Goal: Task Accomplishment & Management: Manage account settings

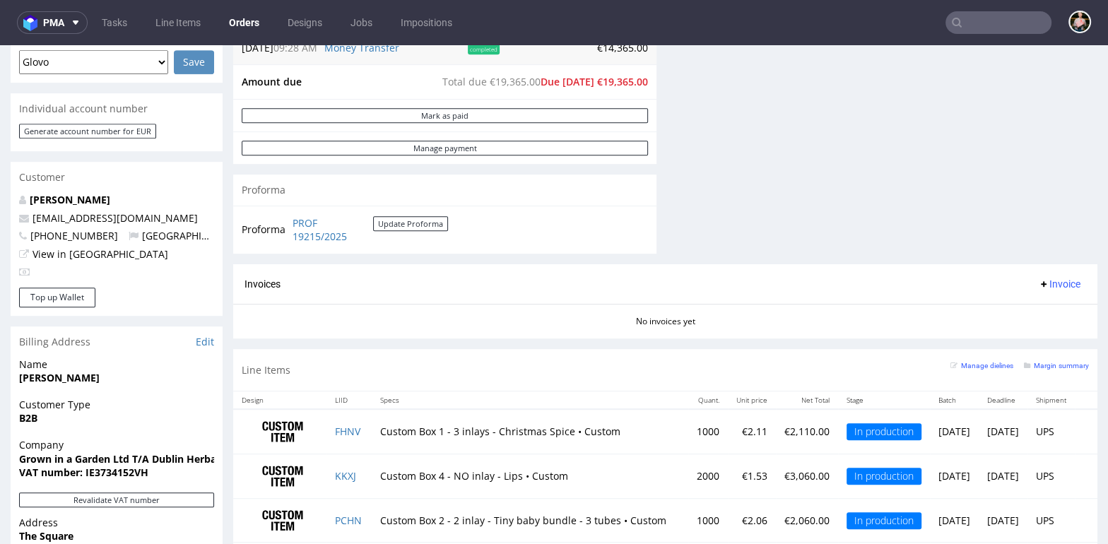
scroll to position [641, 0]
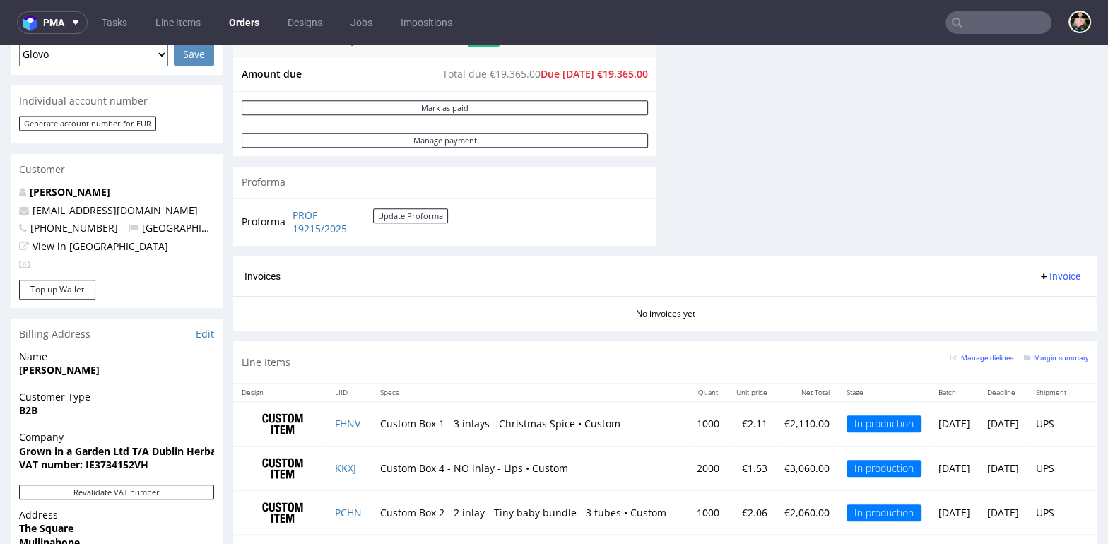
click at [967, 21] on input "text" at bounding box center [998, 22] width 106 height 23
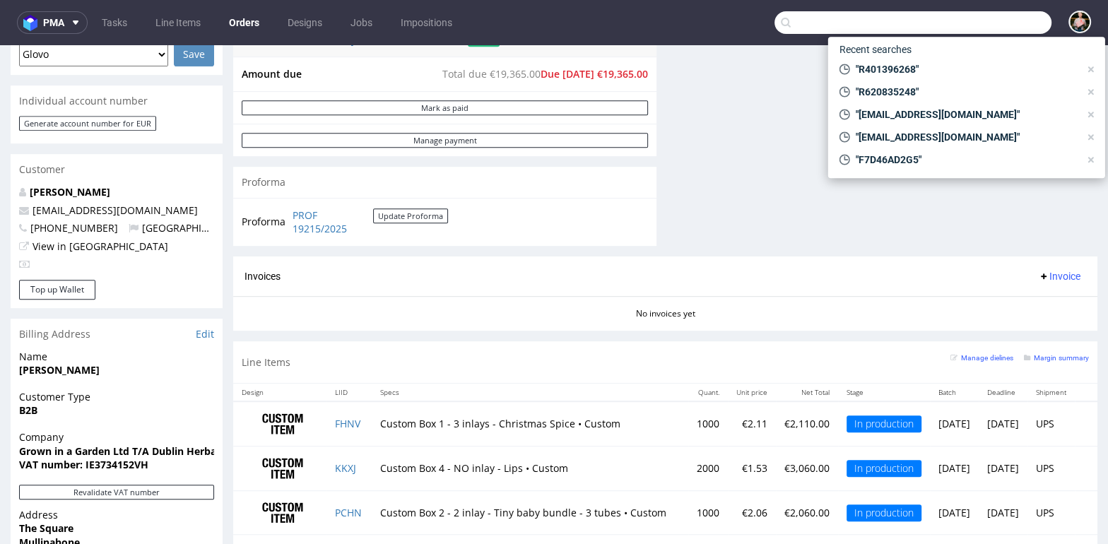
paste input "LUHP"
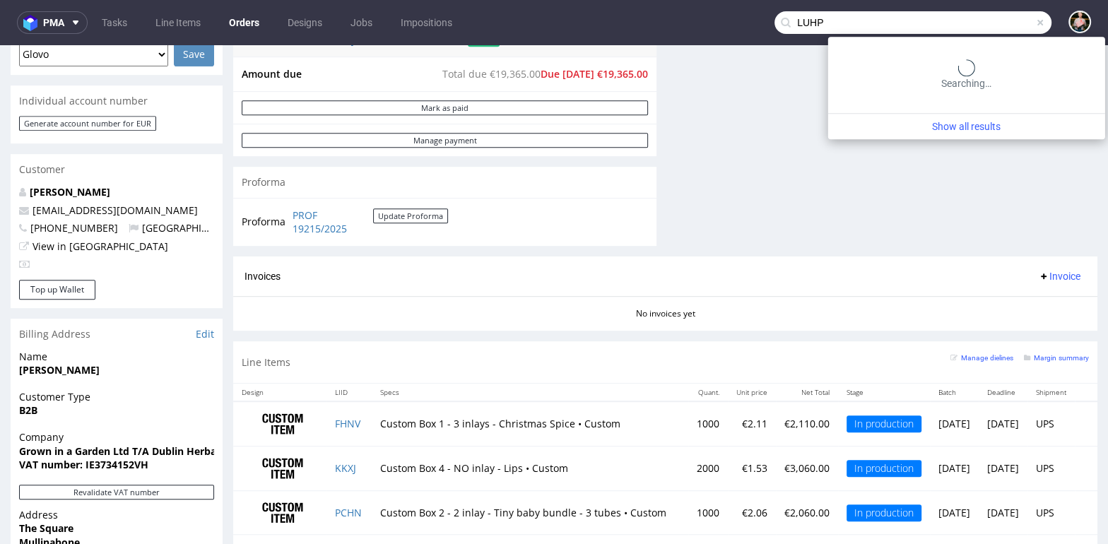
type input "LUHP"
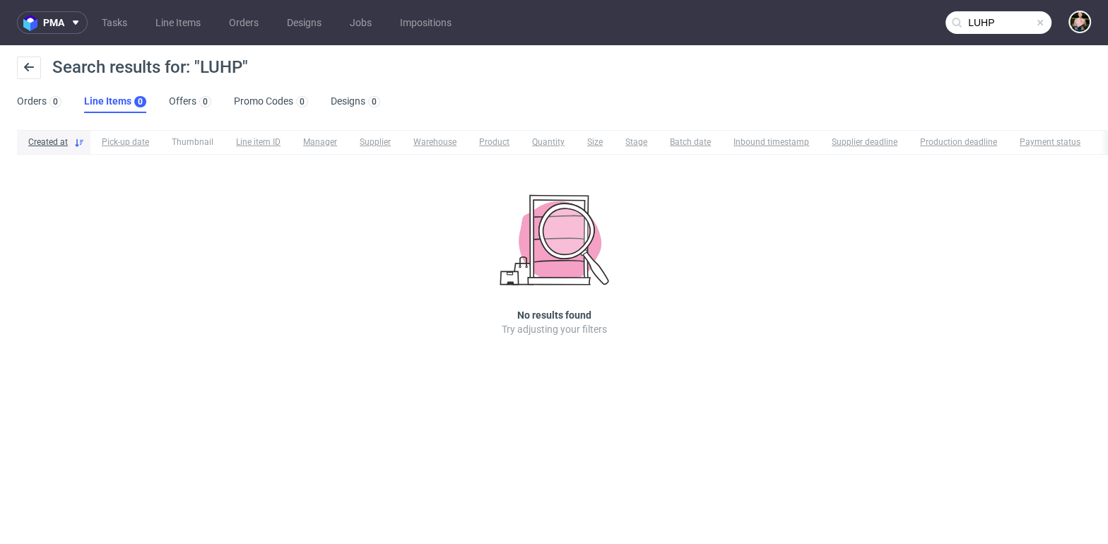
click at [1039, 21] on span at bounding box center [1039, 22] width 11 height 11
click at [1002, 21] on input "text" at bounding box center [998, 22] width 106 height 23
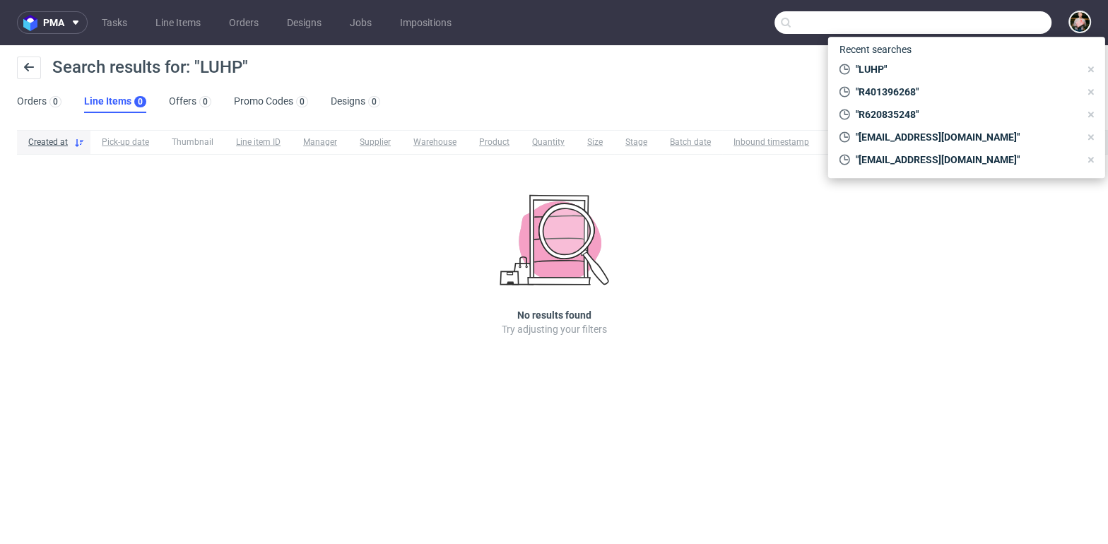
paste input "hubert@mwiecej.pl"
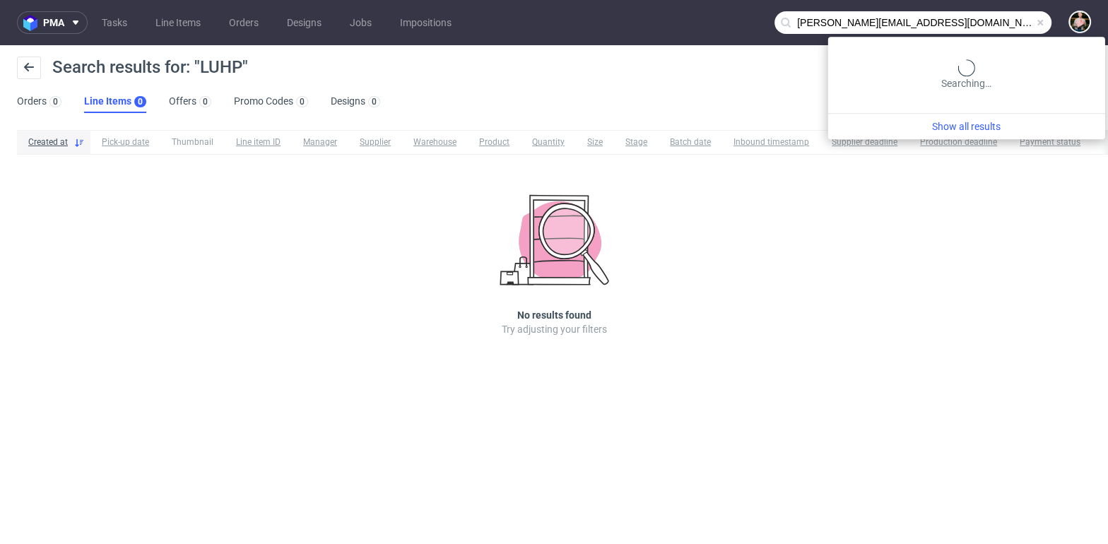
type input "hubert@mwiecej.pl"
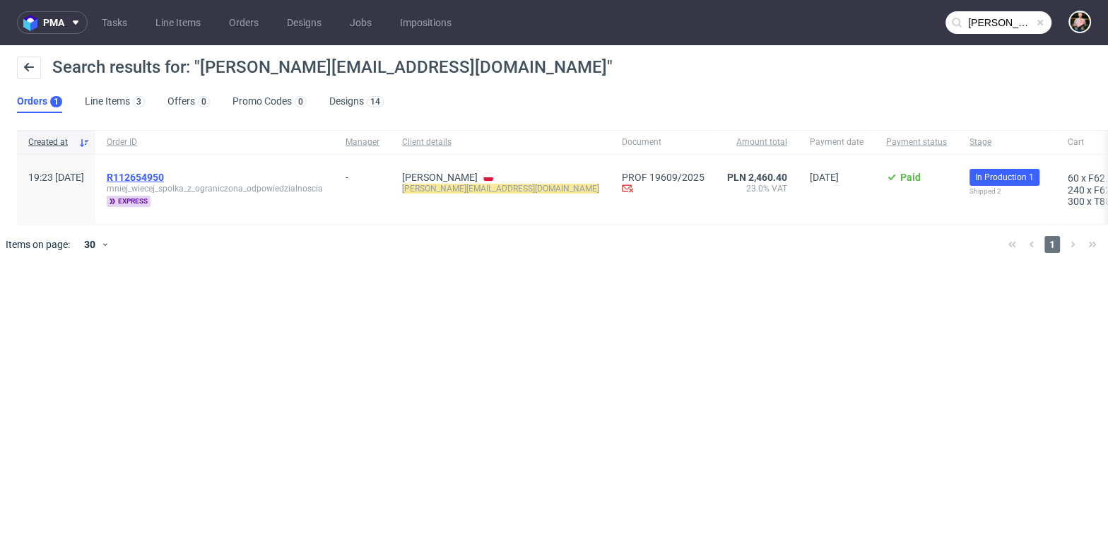
click at [164, 175] on span "R112654950" at bounding box center [135, 177] width 57 height 11
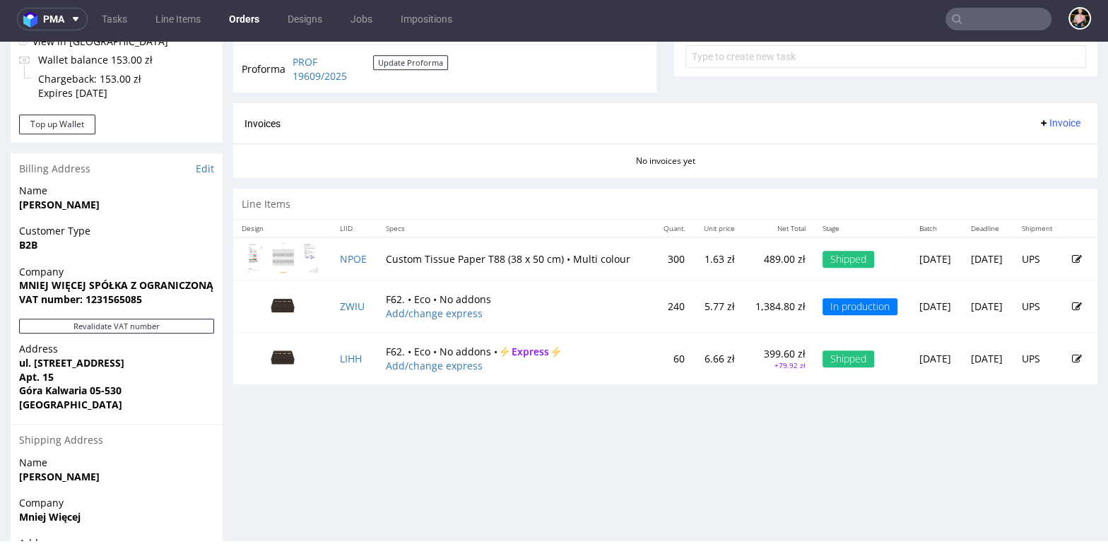
scroll to position [528, 0]
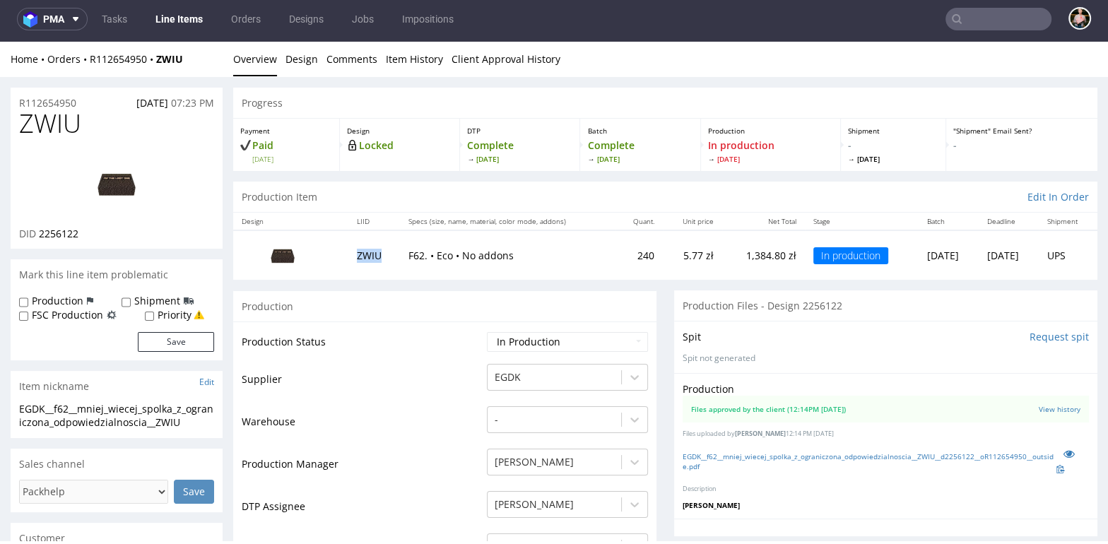
drag, startPoint x: 374, startPoint y: 255, endPoint x: 343, endPoint y: 255, distance: 31.8
click at [348, 255] on td "ZWIU" at bounding box center [374, 254] width 52 height 49
copy td "ZWIU"
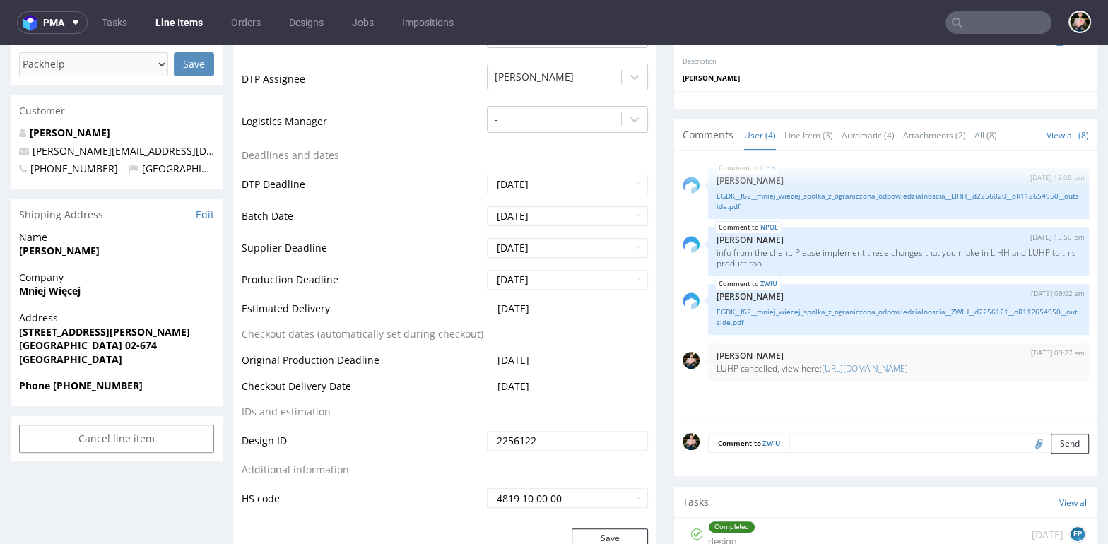
scroll to position [425, 0]
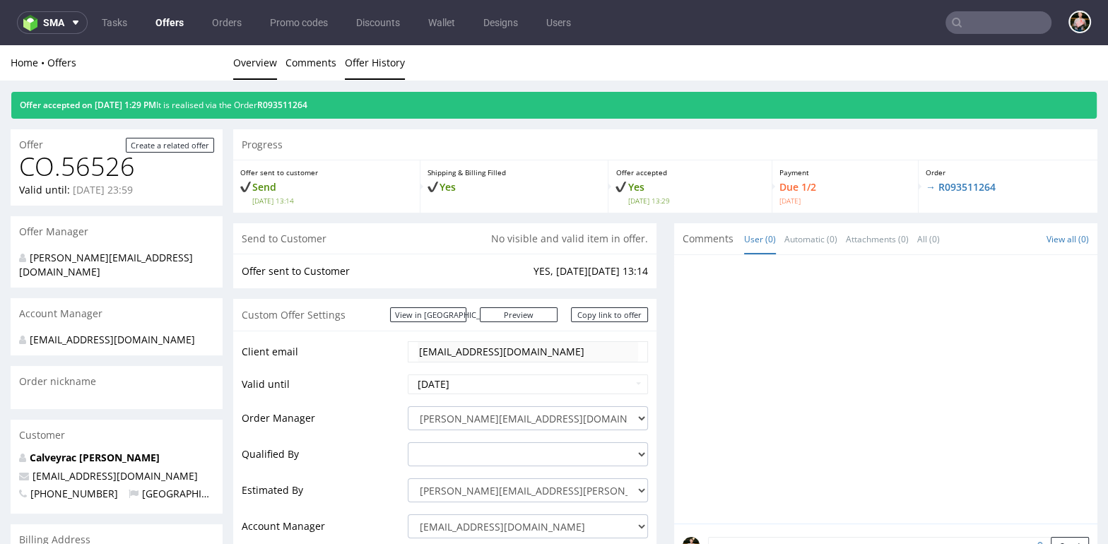
click at [360, 59] on link "Offer History" at bounding box center [375, 62] width 60 height 35
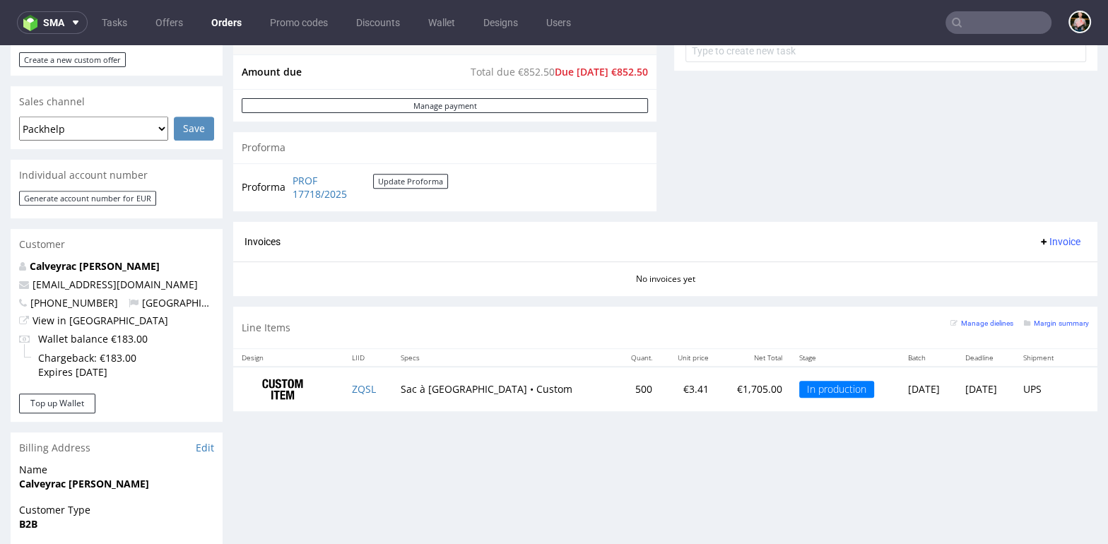
scroll to position [571, 0]
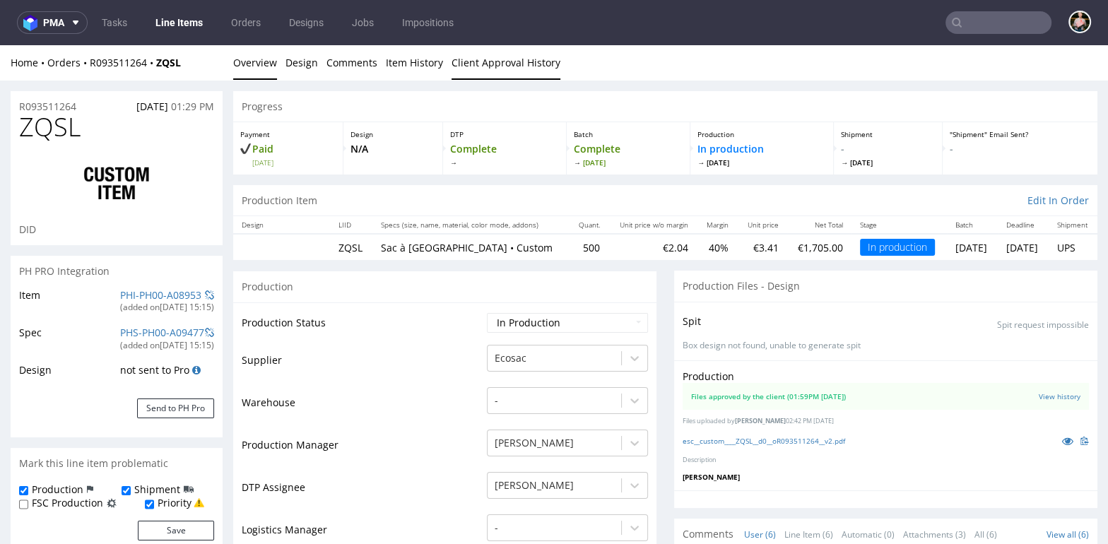
click at [473, 67] on link "Client Approval History" at bounding box center [505, 62] width 109 height 35
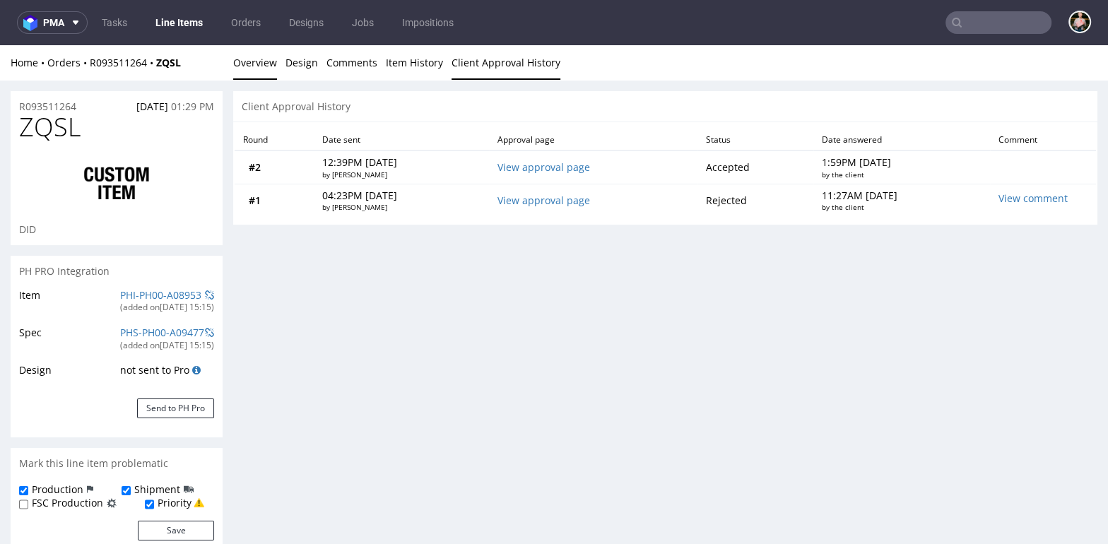
click at [249, 62] on link "Overview" at bounding box center [255, 62] width 44 height 35
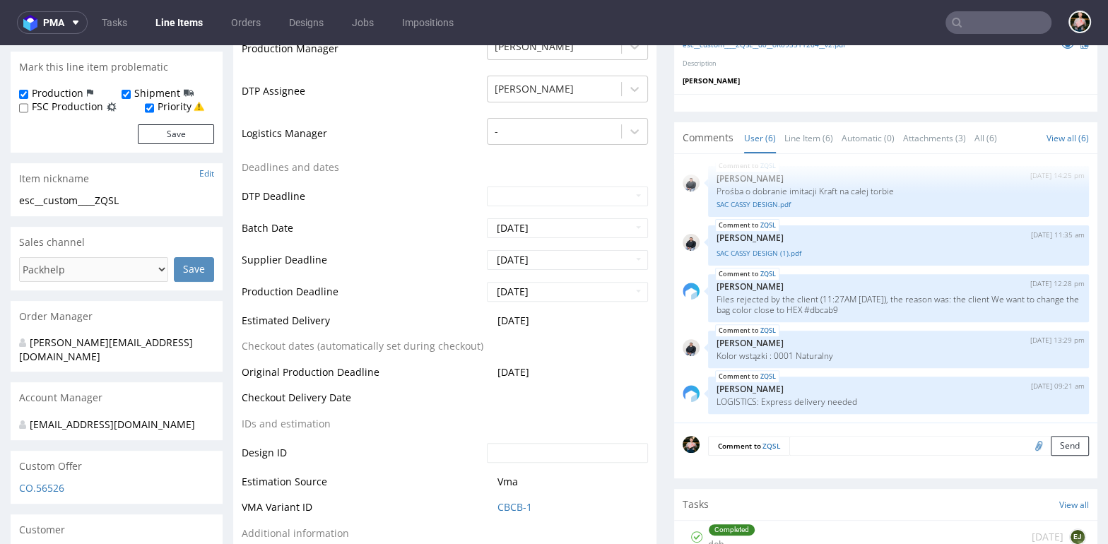
scroll to position [413, 0]
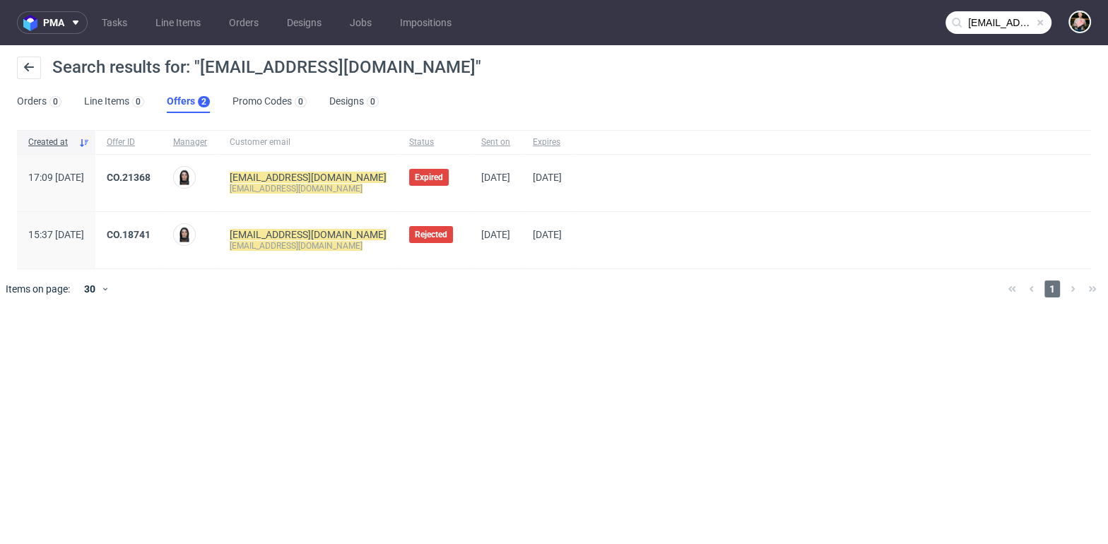
scroll to position [64, 0]
click at [1041, 22] on span at bounding box center [1039, 22] width 11 height 11
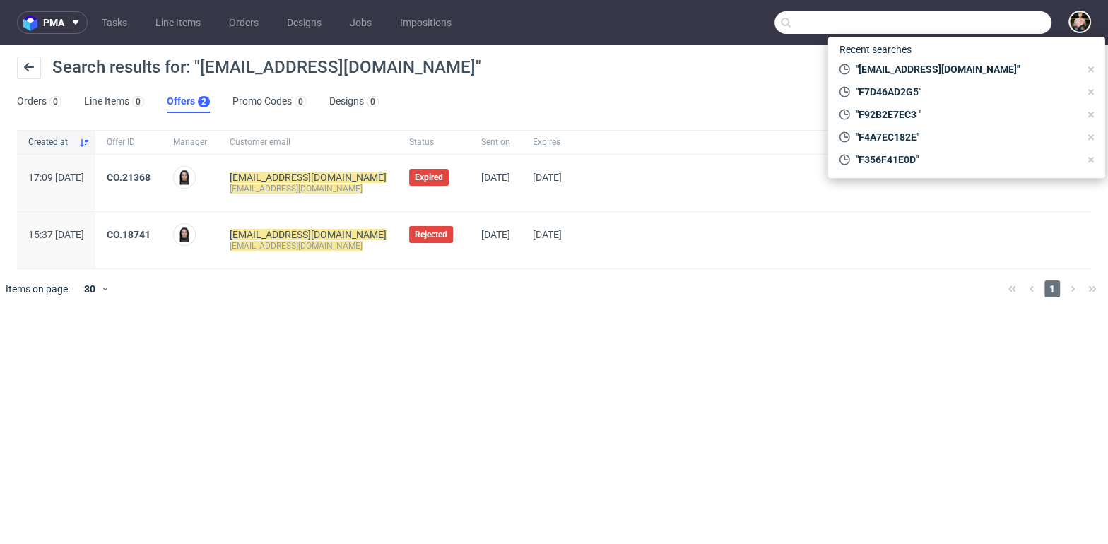
click at [1019, 22] on input "text" at bounding box center [912, 22] width 277 height 23
paste input "[PERSON_NAME]"
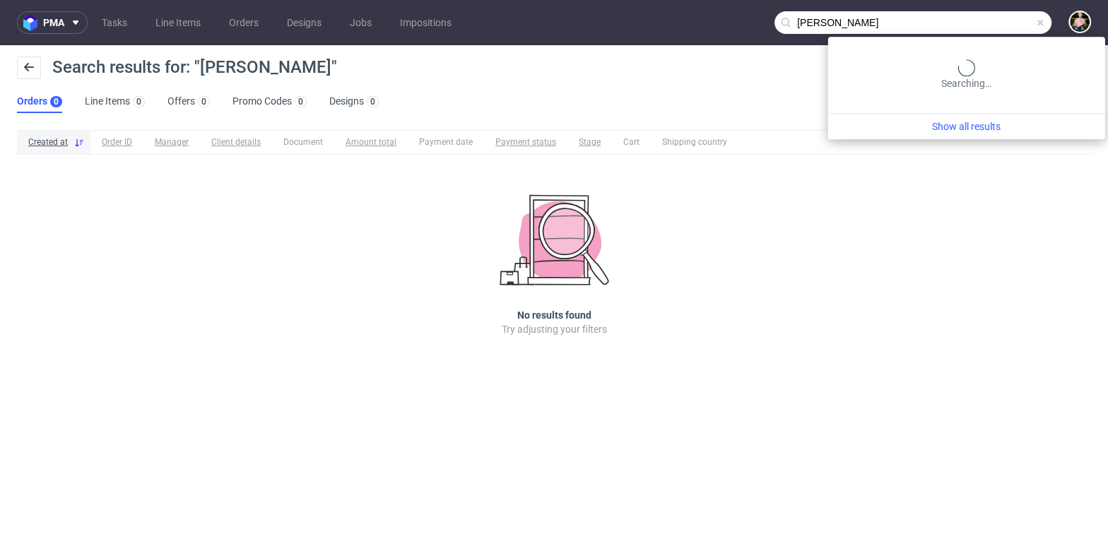
click at [998, 23] on input "[PERSON_NAME]" at bounding box center [912, 22] width 277 height 23
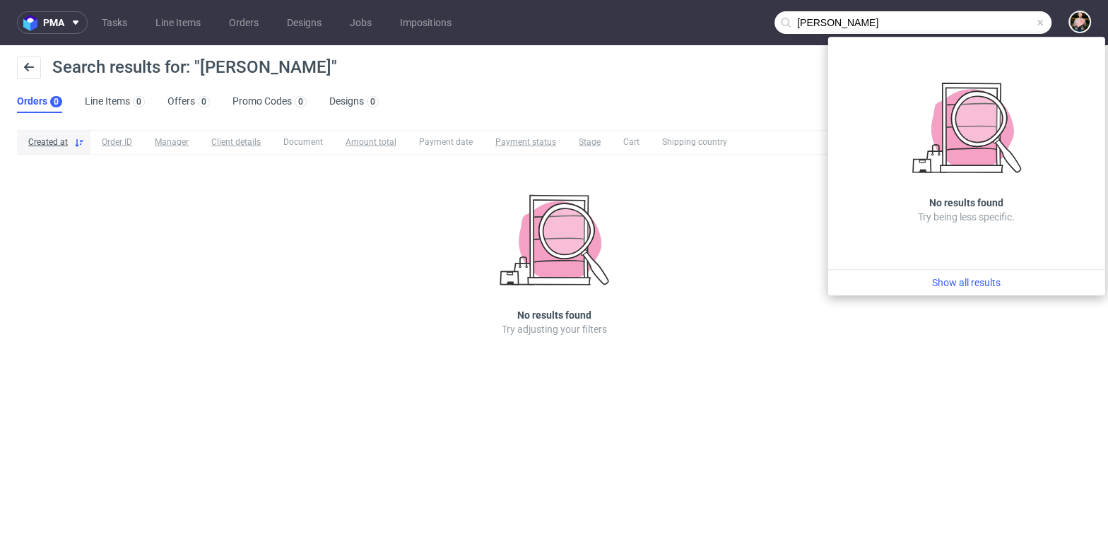
drag, startPoint x: 968, startPoint y: 22, endPoint x: 749, endPoint y: 18, distance: 219.0
click at [749, 18] on nav "pma Tasks Line Items Orders Designs Jobs Impositions [PERSON_NAME]" at bounding box center [554, 22] width 1108 height 45
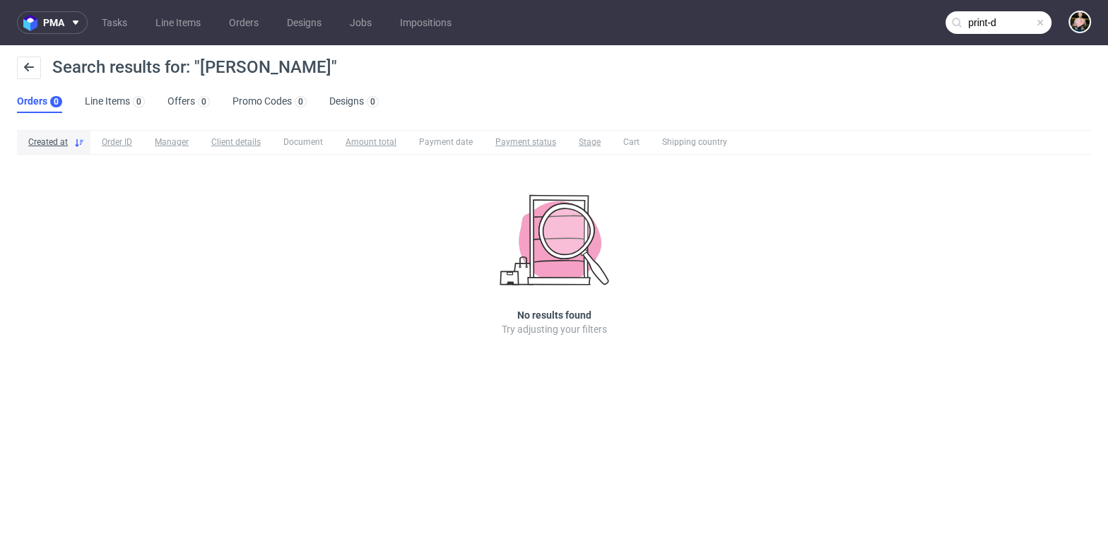
type input "print-d"
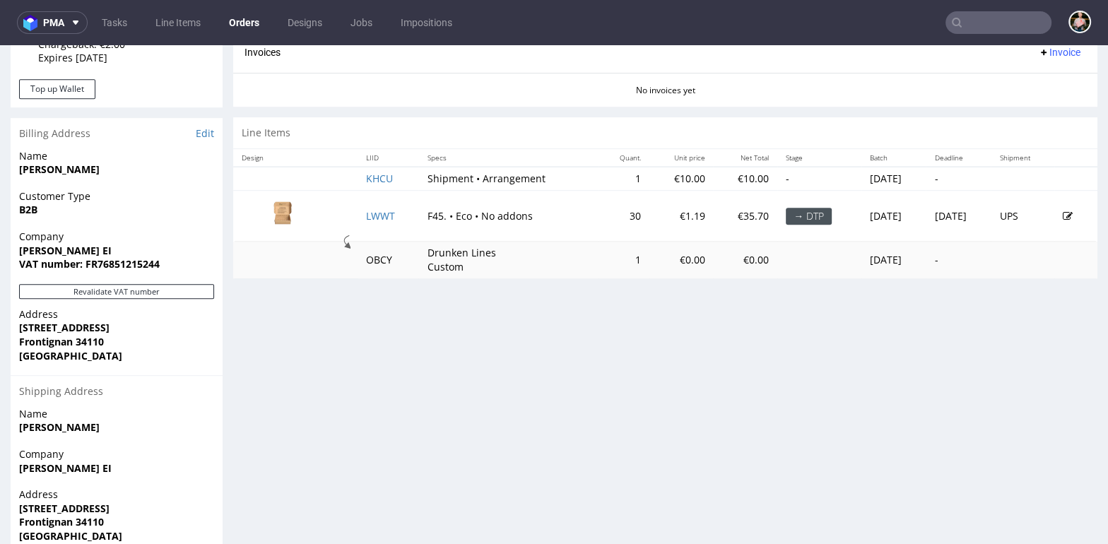
scroll to position [726, 0]
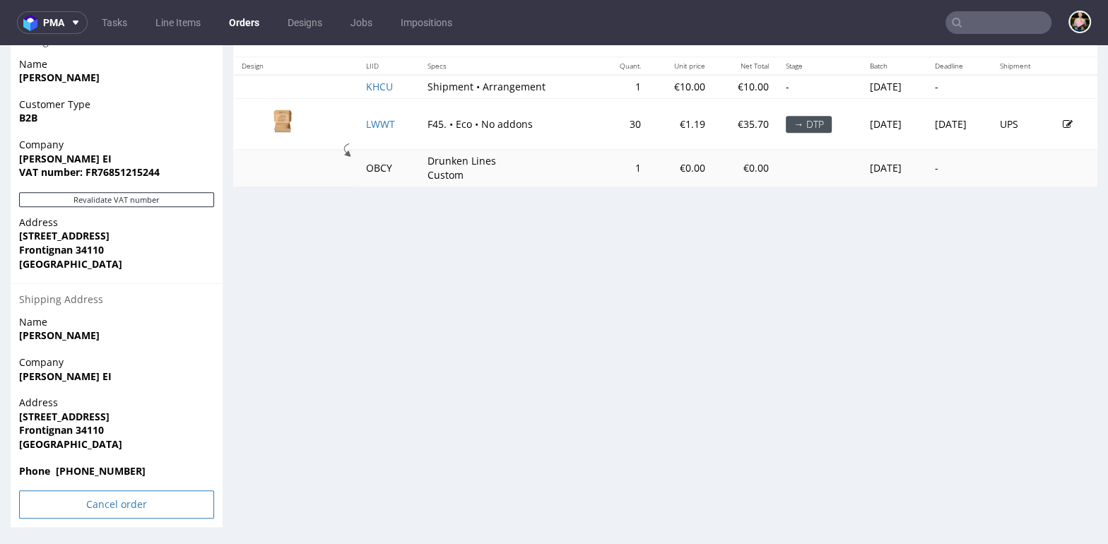
click at [113, 502] on input "Cancel order" at bounding box center [116, 504] width 195 height 28
click at [93, 463] on link "Yes" at bounding box center [95, 466] width 40 height 21
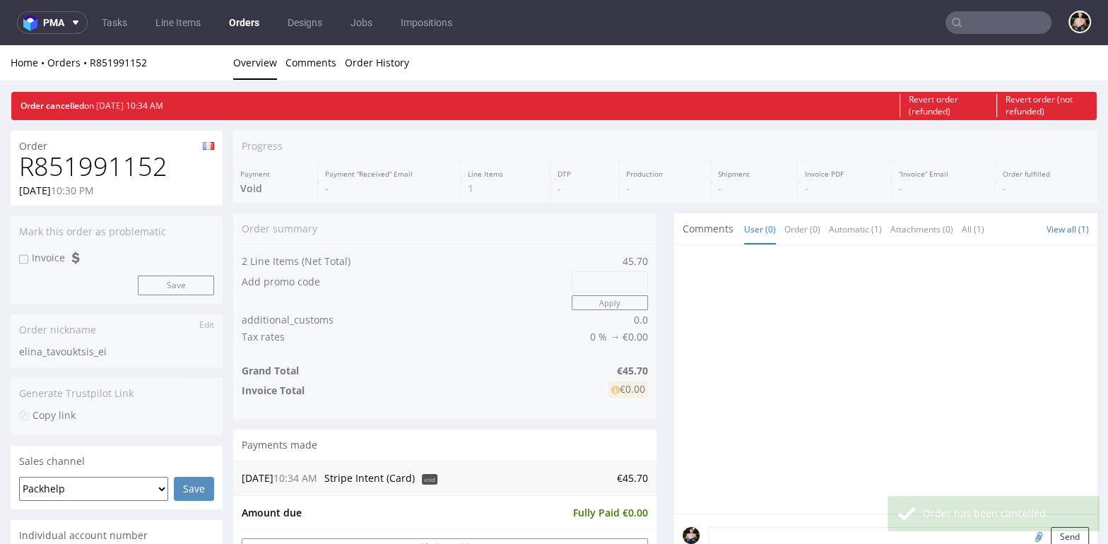
scroll to position [0, 0]
